Goal: Task Accomplishment & Management: Manage account settings

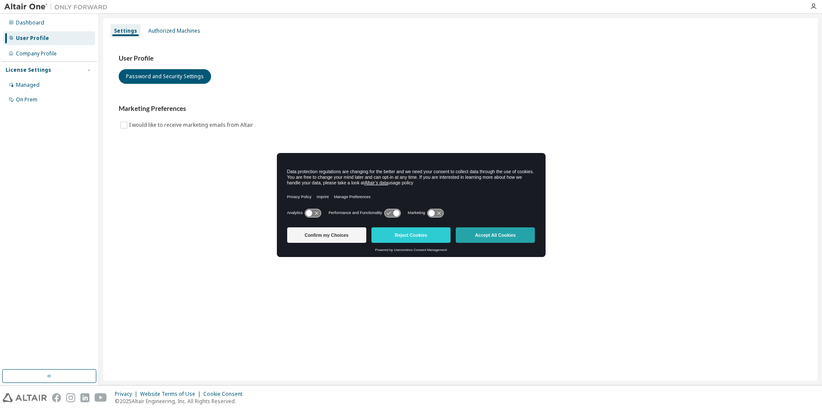
click at [498, 234] on button "Accept All Cookies" at bounding box center [494, 234] width 79 height 15
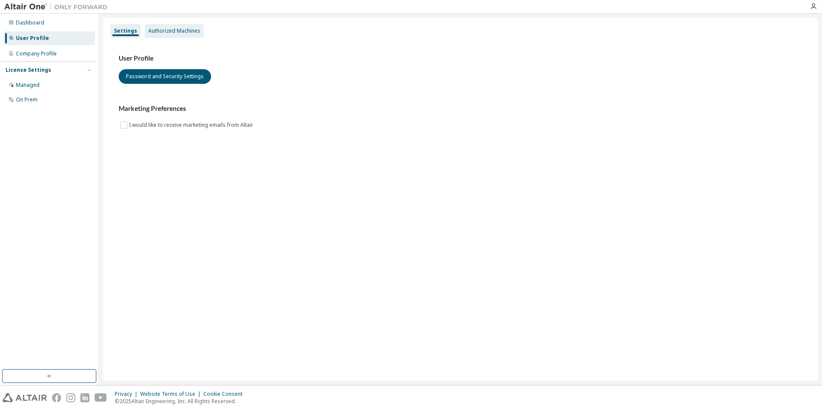
click at [180, 28] on div "Authorized Machines" at bounding box center [174, 31] width 52 height 7
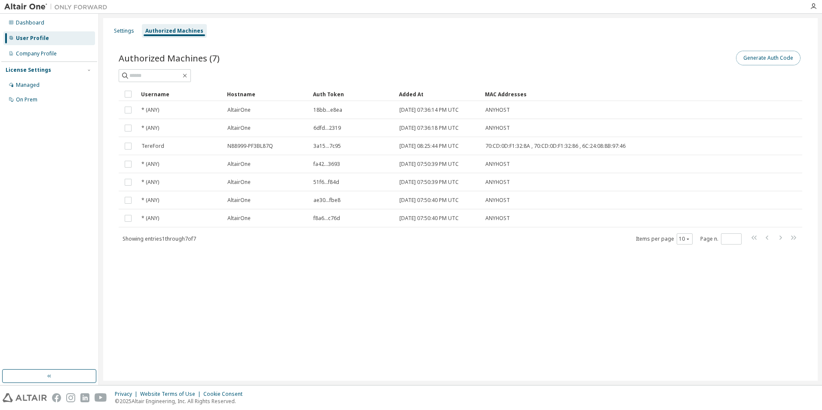
click at [757, 53] on button "Generate Auth Code" at bounding box center [768, 58] width 64 height 15
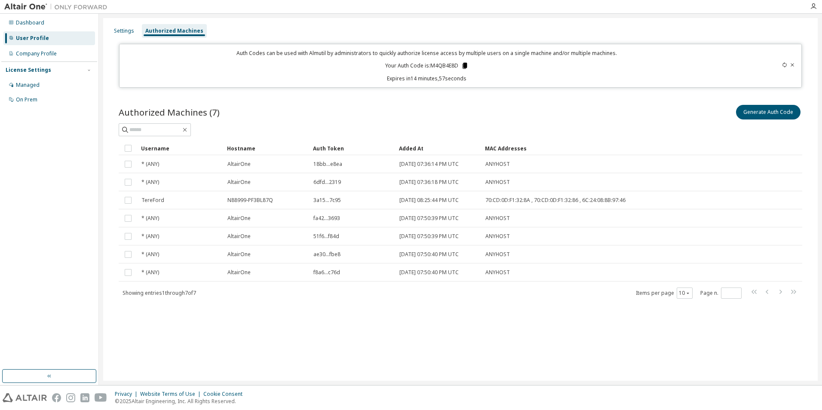
click at [463, 65] on icon at bounding box center [465, 66] width 8 height 8
